Goal: Information Seeking & Learning: Learn about a topic

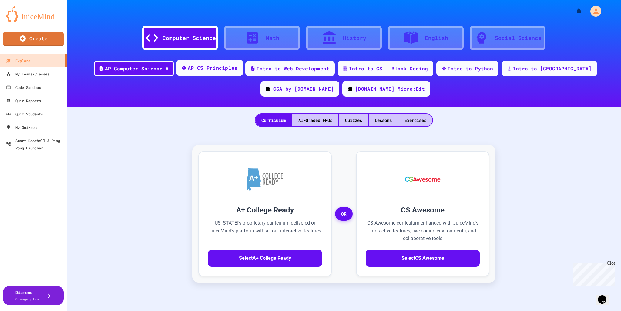
click at [206, 68] on div "AP CS Principles" at bounding box center [213, 68] width 50 height 8
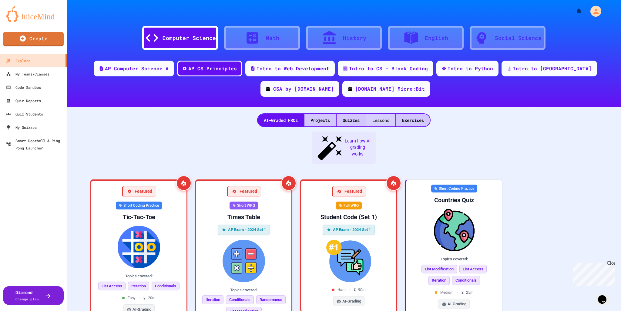
click at [382, 117] on div "Lessons" at bounding box center [380, 120] width 29 height 12
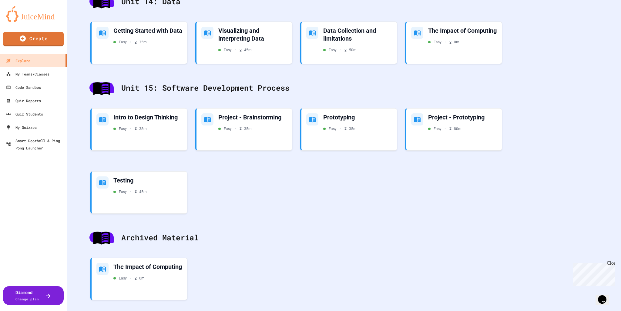
scroll to position [1500, 0]
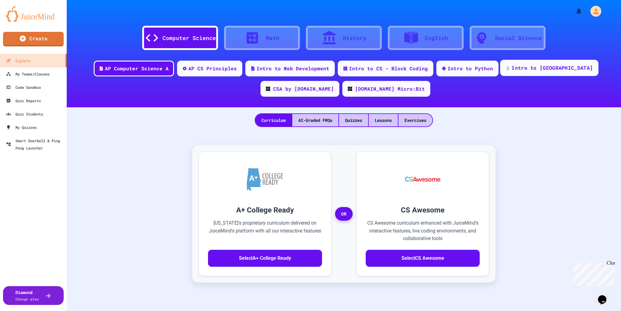
click at [520, 74] on div "Intro to [GEOGRAPHIC_DATA]" at bounding box center [549, 68] width 98 height 16
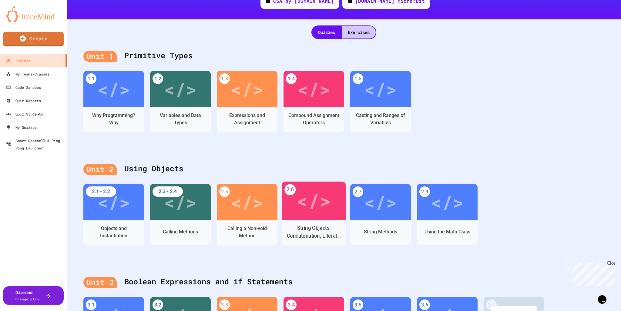
scroll to position [91, 0]
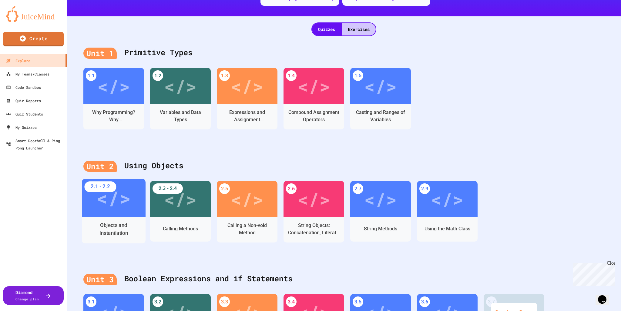
click at [132, 220] on div "Objects and Instantiation" at bounding box center [114, 230] width 64 height 26
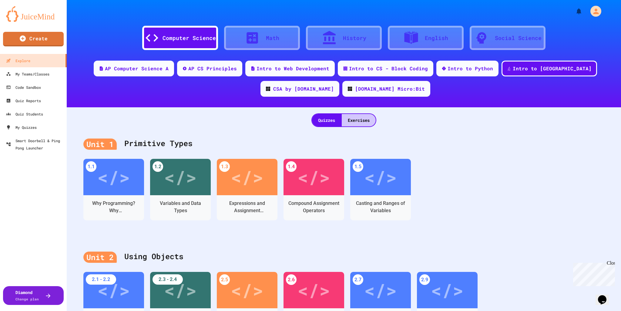
drag, startPoint x: 130, startPoint y: 66, endPoint x: 145, endPoint y: 80, distance: 19.9
click at [130, 66] on div "AP Computer Science A" at bounding box center [137, 68] width 64 height 7
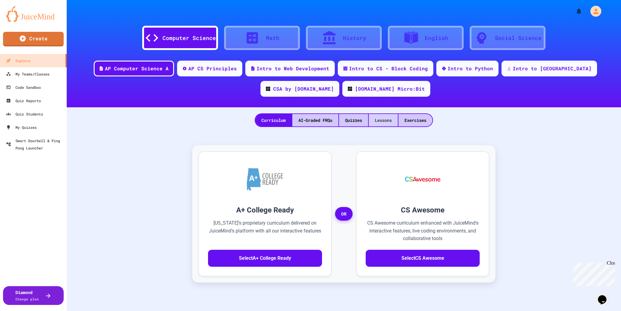
click at [390, 120] on div "Lessons" at bounding box center [383, 120] width 29 height 12
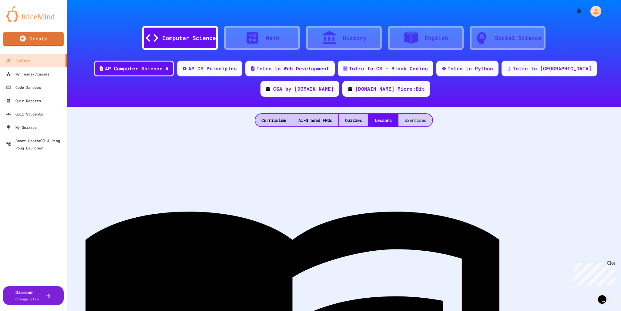
click at [413, 119] on div "Exercises" at bounding box center [415, 120] width 34 height 12
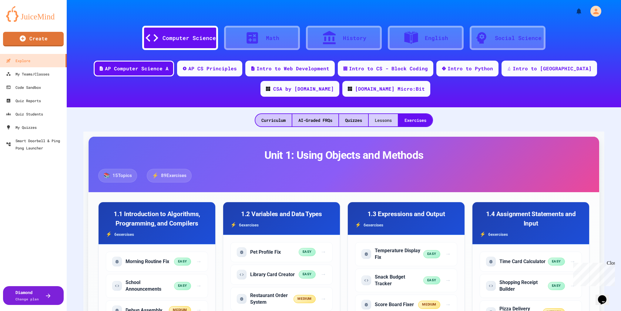
click at [386, 125] on div "Lessons" at bounding box center [383, 120] width 29 height 12
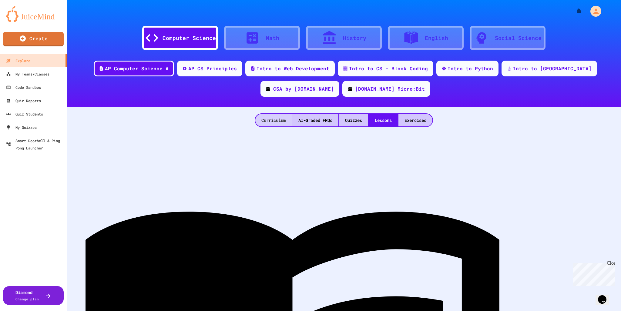
click at [265, 117] on div "Curriculum" at bounding box center [273, 120] width 36 height 12
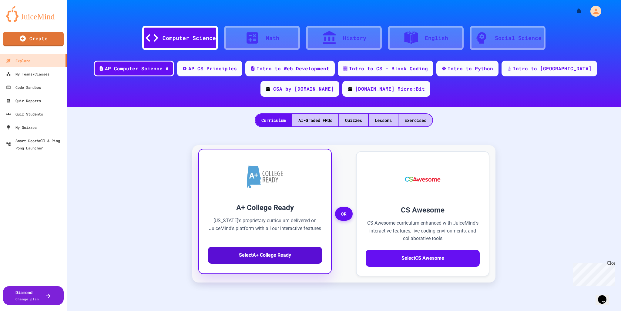
click at [267, 258] on button "Select A+ College Ready" at bounding box center [265, 255] width 114 height 17
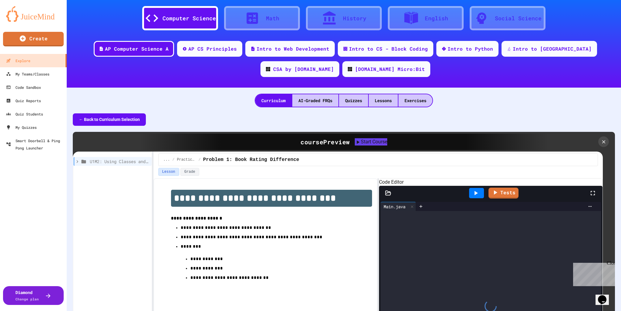
scroll to position [30, 0]
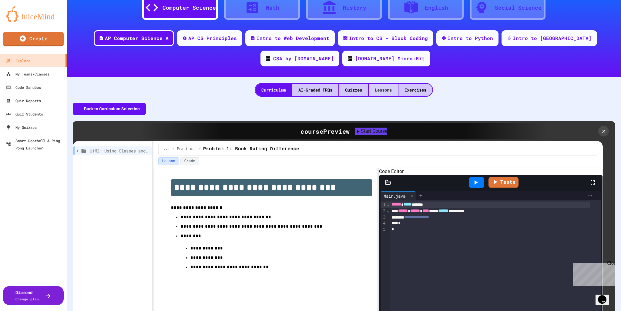
click at [381, 85] on div "Lessons" at bounding box center [383, 90] width 29 height 12
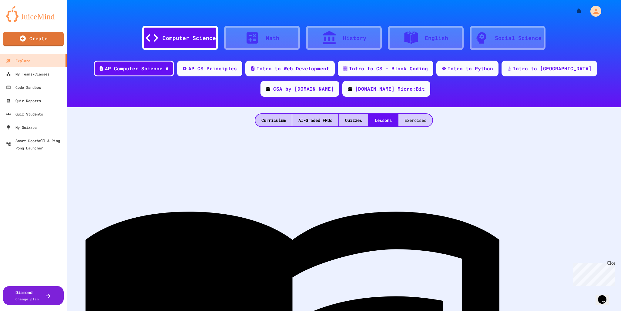
click at [420, 119] on div "Exercises" at bounding box center [415, 120] width 34 height 12
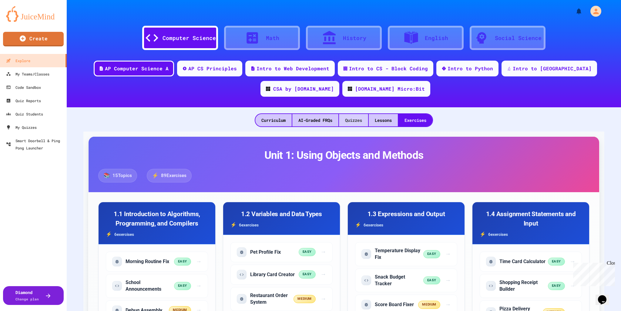
click at [353, 122] on div "Quizzes" at bounding box center [353, 120] width 29 height 12
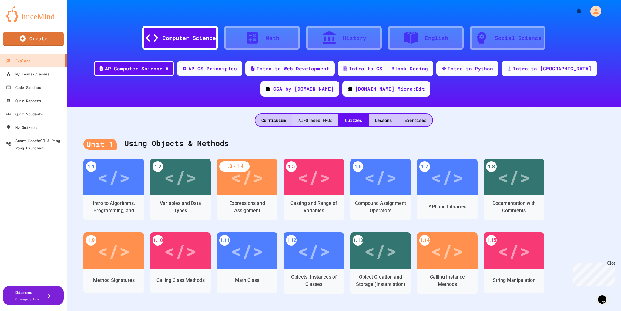
click at [316, 122] on div "AI-Graded FRQs" at bounding box center [315, 120] width 46 height 12
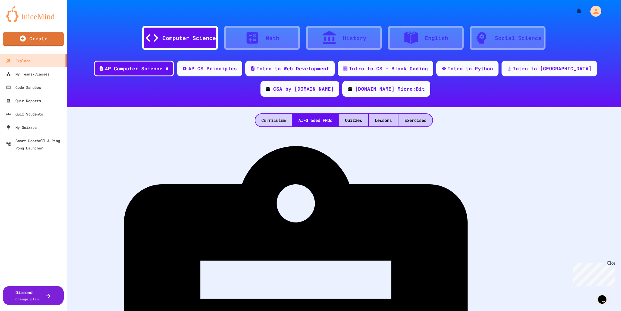
click at [265, 118] on div "Curriculum" at bounding box center [273, 120] width 36 height 12
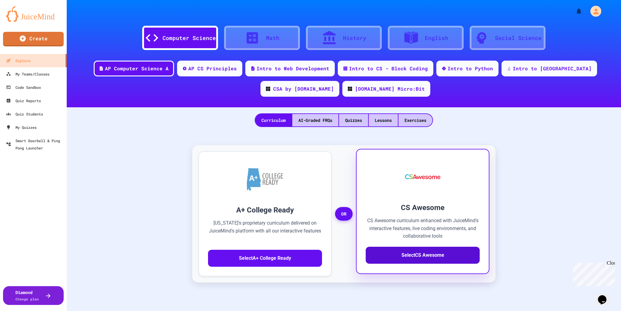
click at [413, 255] on button "Select CS Awesome" at bounding box center [423, 255] width 114 height 17
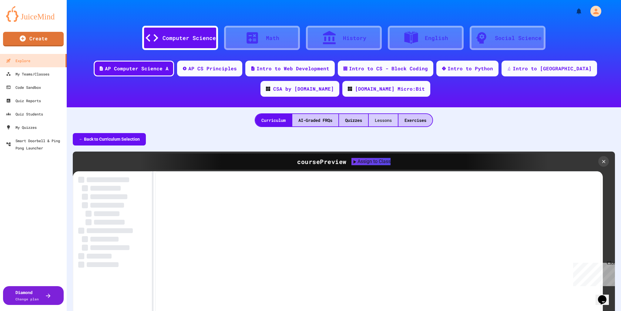
click at [381, 122] on div "Lessons" at bounding box center [383, 120] width 29 height 12
